Goal: Task Accomplishment & Management: Use online tool/utility

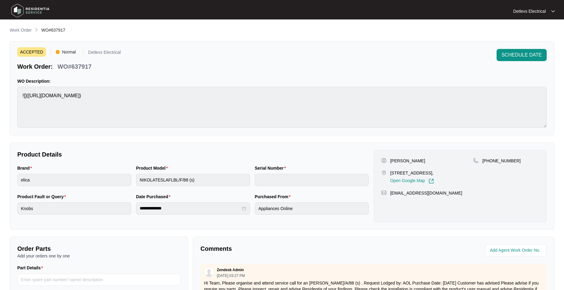
scroll to position [112, 0]
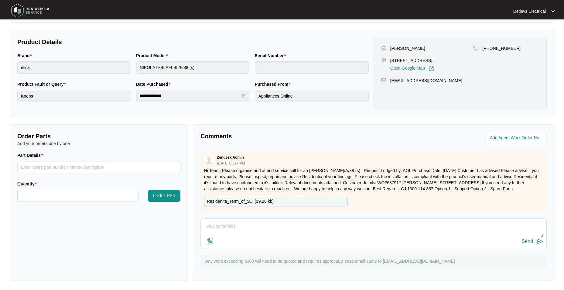
click at [444, 182] on p "Hi Team, Please organise and attend service call for an [PERSON_NAME]/A/88 (s) …" at bounding box center [373, 179] width 339 height 24
copy p "Jack"
click at [460, 183] on p "Hi Team, Please organise and attend service call for an [PERSON_NAME]/A/88 (s) …" at bounding box center [373, 179] width 339 height 24
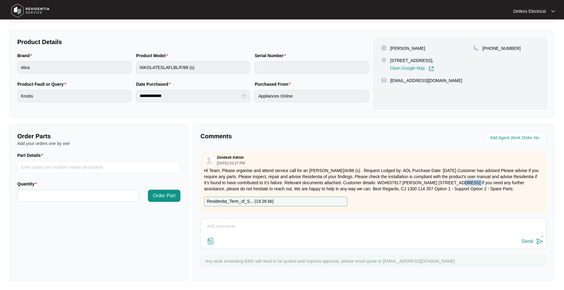
copy p "[PERSON_NAME]"
drag, startPoint x: 444, startPoint y: 81, endPoint x: 389, endPoint y: 81, distance: 55.2
click at [389, 81] on div "[EMAIL_ADDRESS][DOMAIN_NAME]" at bounding box center [460, 80] width 158 height 6
copy p "[EMAIL_ADDRESS][DOMAIN_NAME]"
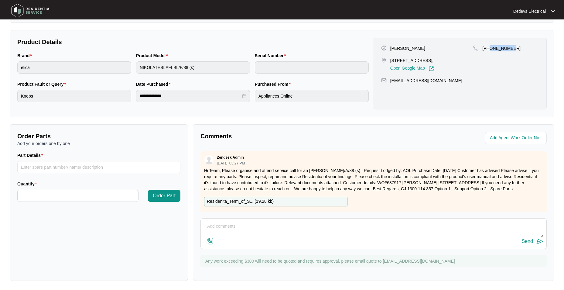
drag, startPoint x: 511, startPoint y: 48, endPoint x: 490, endPoint y: 48, distance: 21.9
click at [490, 48] on div "[PHONE_NUMBER]" at bounding box center [506, 48] width 66 height 6
copy p "423523032"
click at [166, 30] on div "**********" at bounding box center [282, 73] width 544 height 87
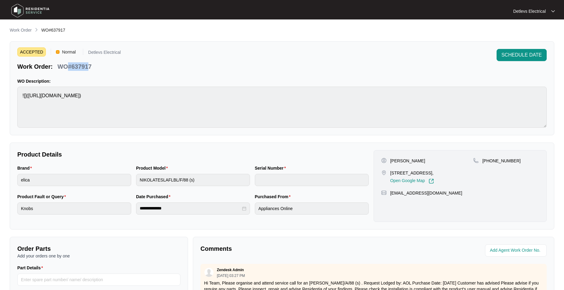
drag, startPoint x: 84, startPoint y: 67, endPoint x: 70, endPoint y: 67, distance: 14.9
click at [70, 67] on p "WO#637917" at bounding box center [74, 66] width 34 height 8
drag, startPoint x: 70, startPoint y: 67, endPoint x: 97, endPoint y: 65, distance: 27.1
click at [97, 65] on div "Work Order: WO#637917" at bounding box center [68, 65] width 103 height 11
drag, startPoint x: 95, startPoint y: 66, endPoint x: 70, endPoint y: 66, distance: 25.5
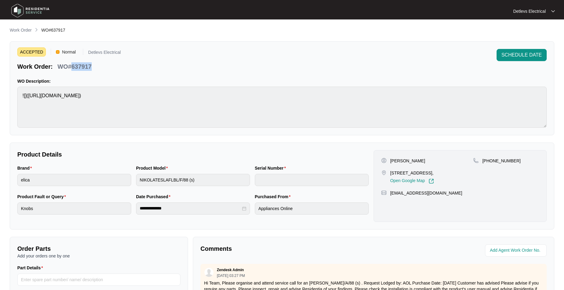
click at [70, 66] on div "Work Order: WO#637917" at bounding box center [68, 65] width 103 height 11
copy p "637917"
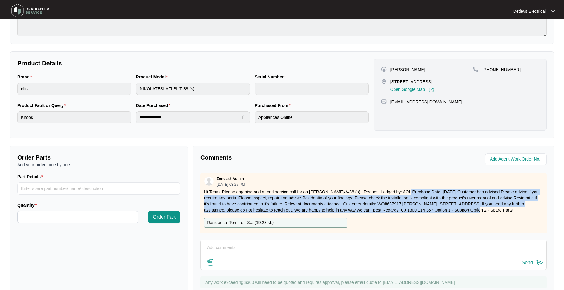
drag, startPoint x: 408, startPoint y: 193, endPoint x: 456, endPoint y: 212, distance: 51.6
click at [456, 212] on p "Hi Team, Please organise and attend service call for an [PERSON_NAME]/A/88 (s) …" at bounding box center [373, 200] width 339 height 24
copy p "by: AOL Purchase Date: [DATE] Customer has advised Please advise if you require…"
click at [152, 162] on p "Add your orders one by one" at bounding box center [98, 164] width 163 height 6
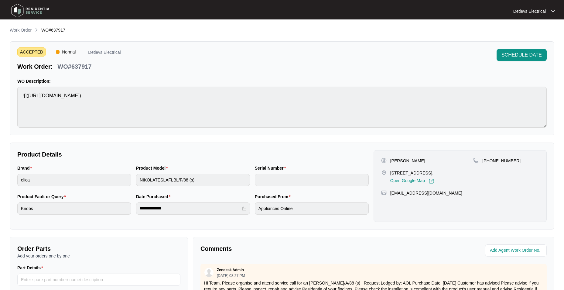
click at [64, 51] on span "Normal" at bounding box center [68, 51] width 19 height 9
click at [110, 49] on div "ACCEPTED Normal Detlevs Electrical" at bounding box center [68, 53] width 103 height 8
